Goal: Task Accomplishment & Management: Complete application form

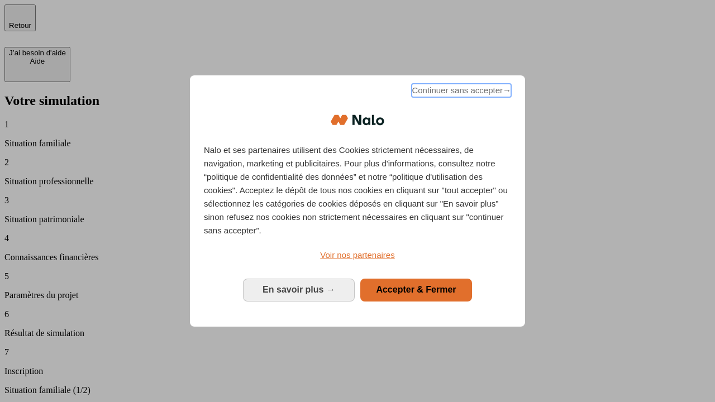
click at [460, 92] on span "Continuer sans accepter →" at bounding box center [460, 90] width 99 height 13
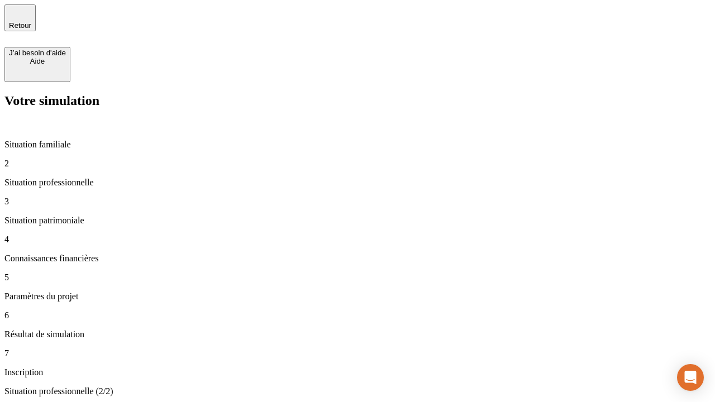
type input "30 000"
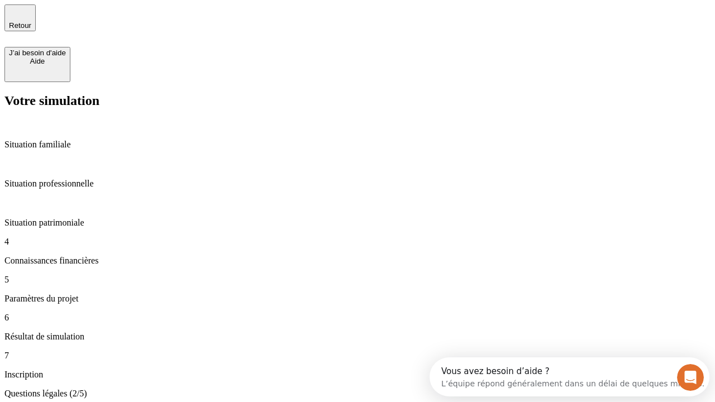
scroll to position [2, 0]
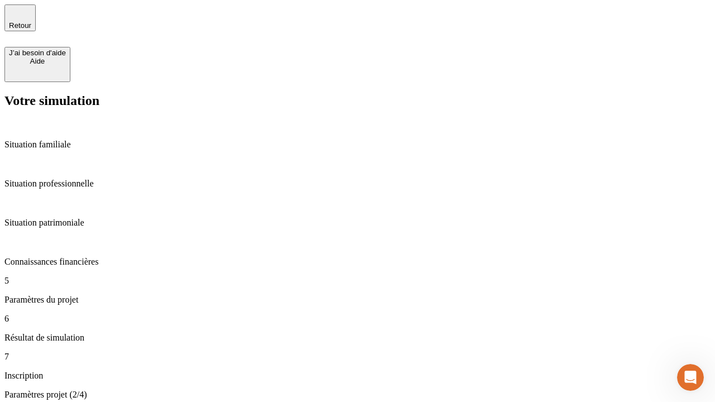
type input "25"
type input "64"
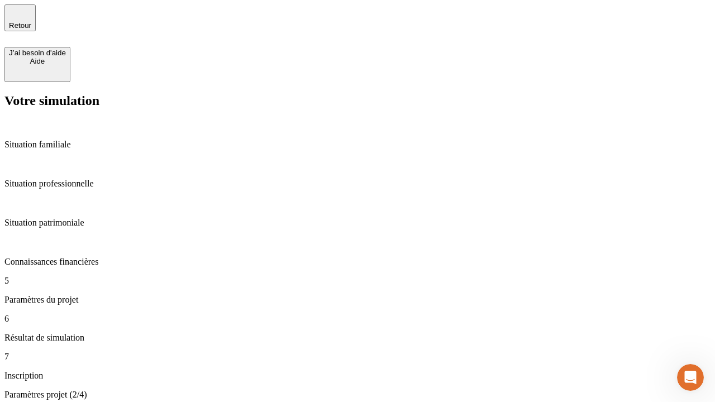
type input "1 000"
type input "640"
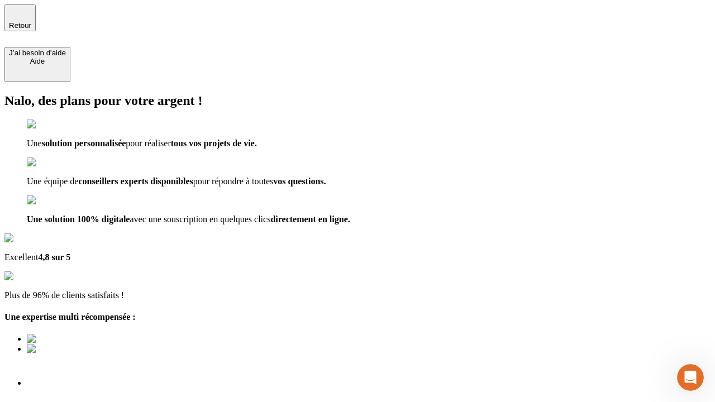
type input "[EMAIL_ADDRESS][PERSON_NAME][DOMAIN_NAME]"
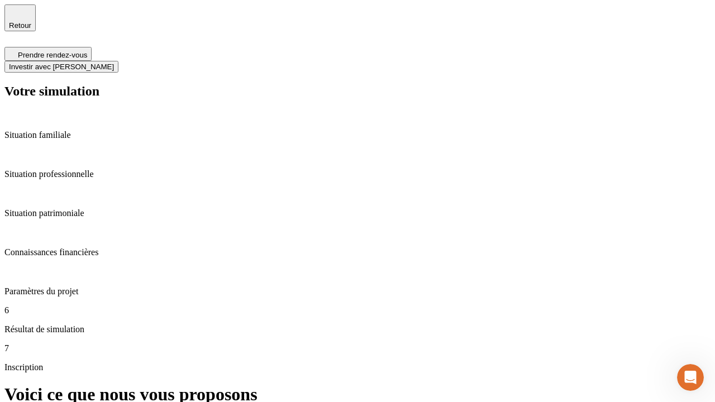
click at [114, 63] on span "Investir avec [PERSON_NAME]" at bounding box center [61, 67] width 105 height 8
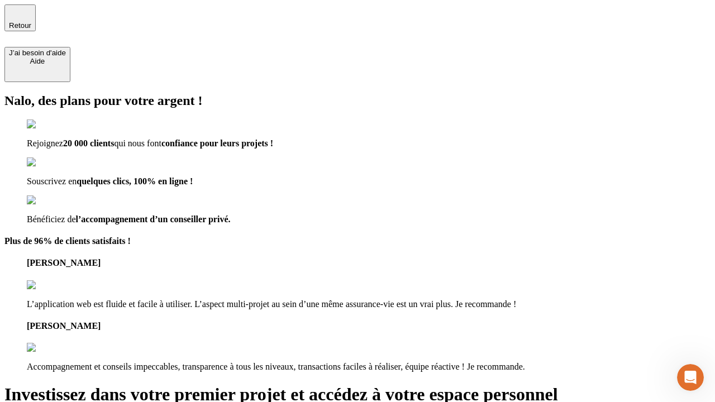
type input "[EMAIL_ADDRESS][PERSON_NAME][DOMAIN_NAME]"
